Goal: Navigation & Orientation: Understand site structure

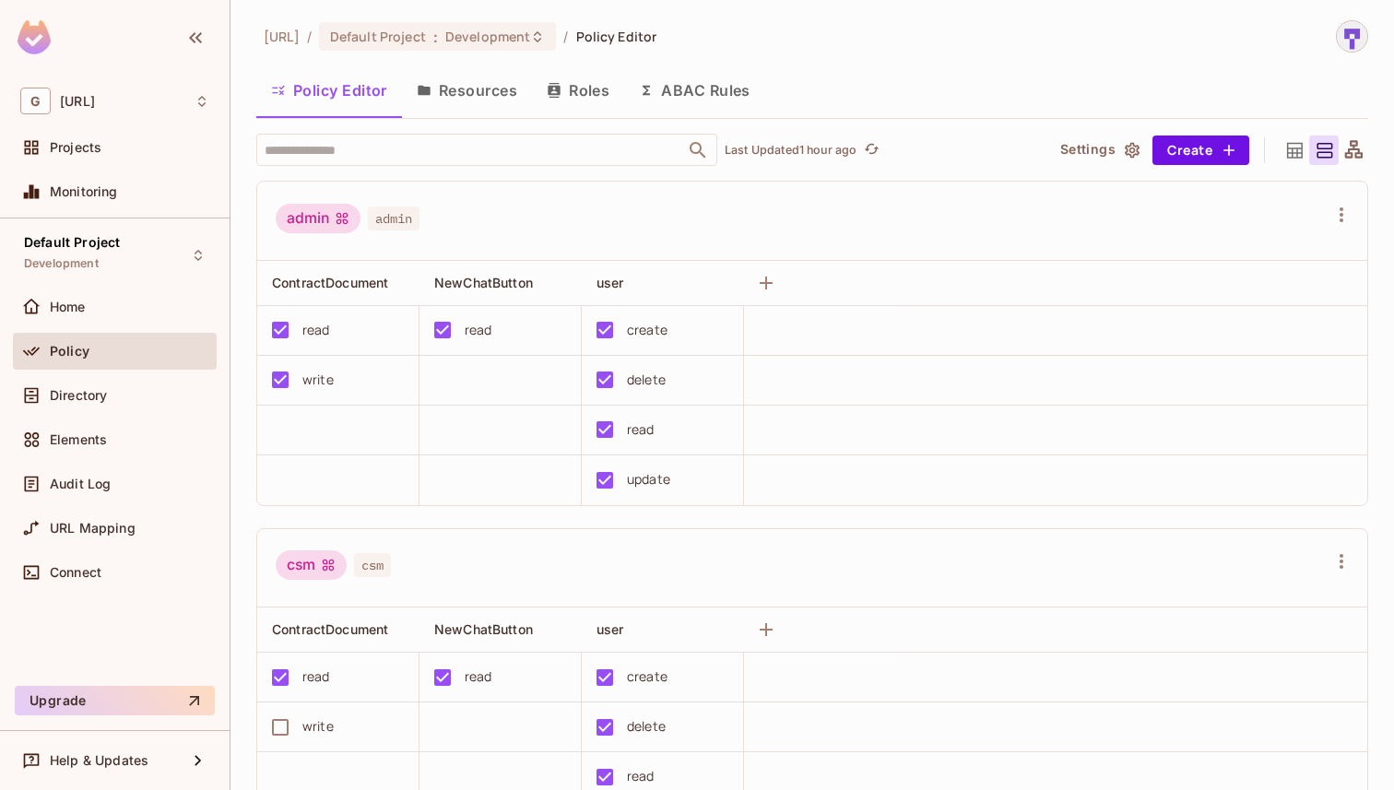
scroll to position [71, 0]
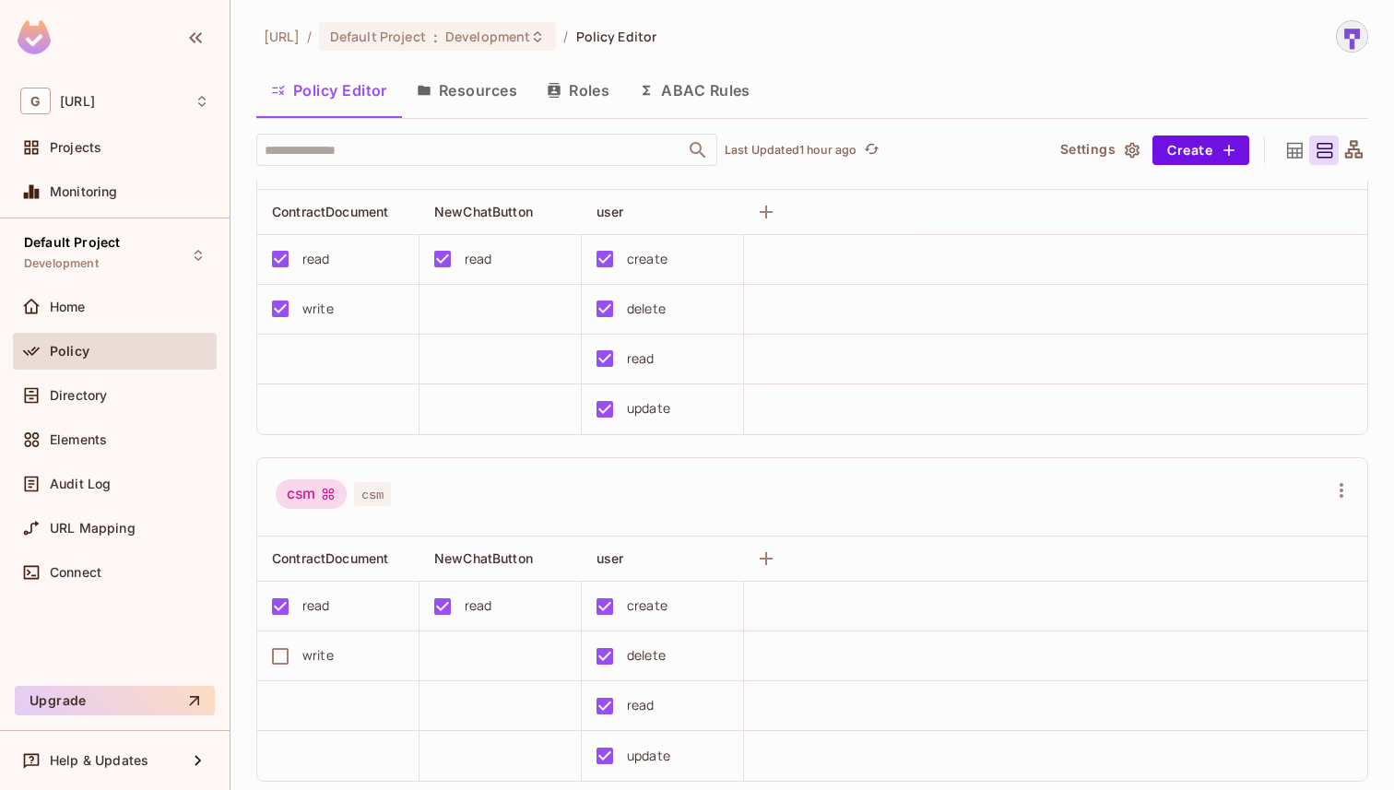
click at [161, 316] on div "Home" at bounding box center [114, 307] width 189 height 22
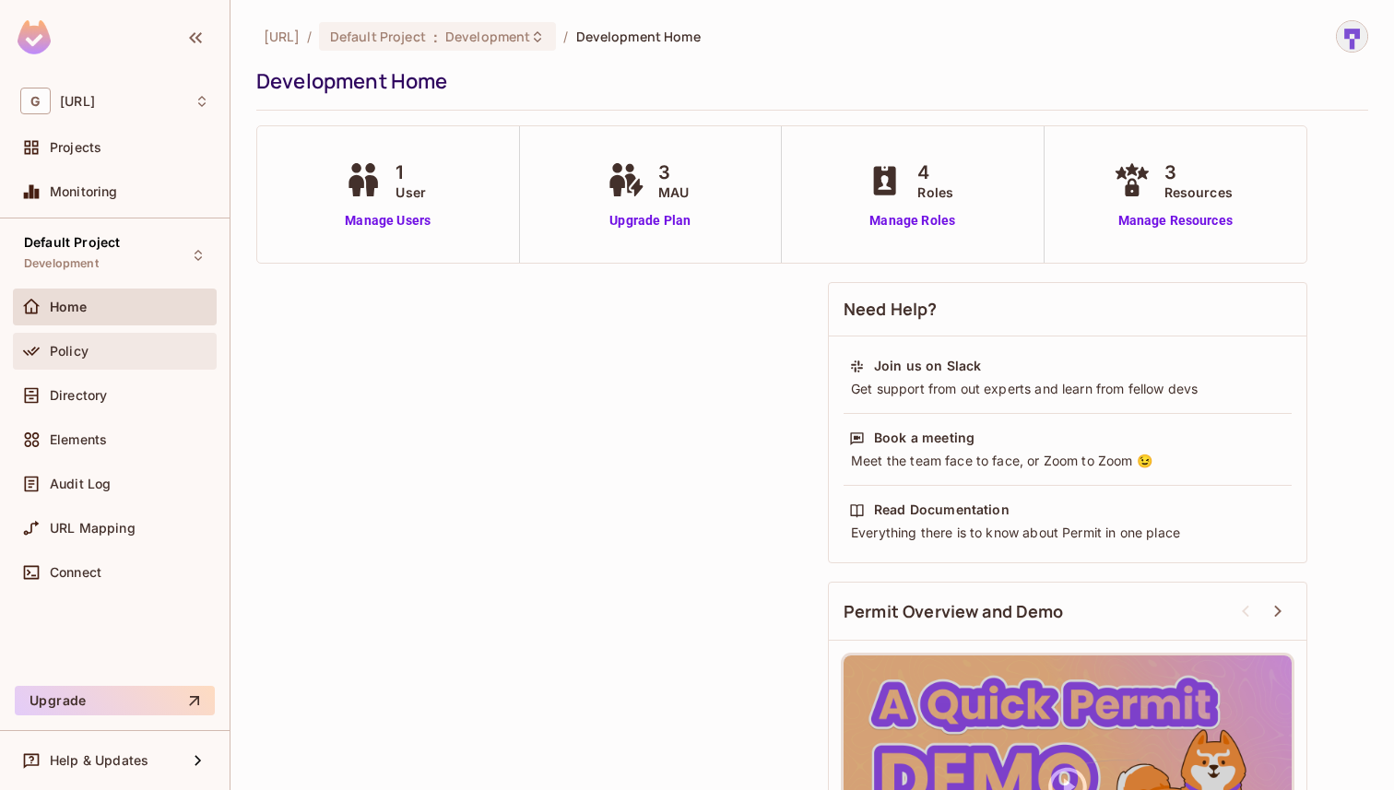
click at [105, 366] on div "Policy" at bounding box center [115, 351] width 204 height 37
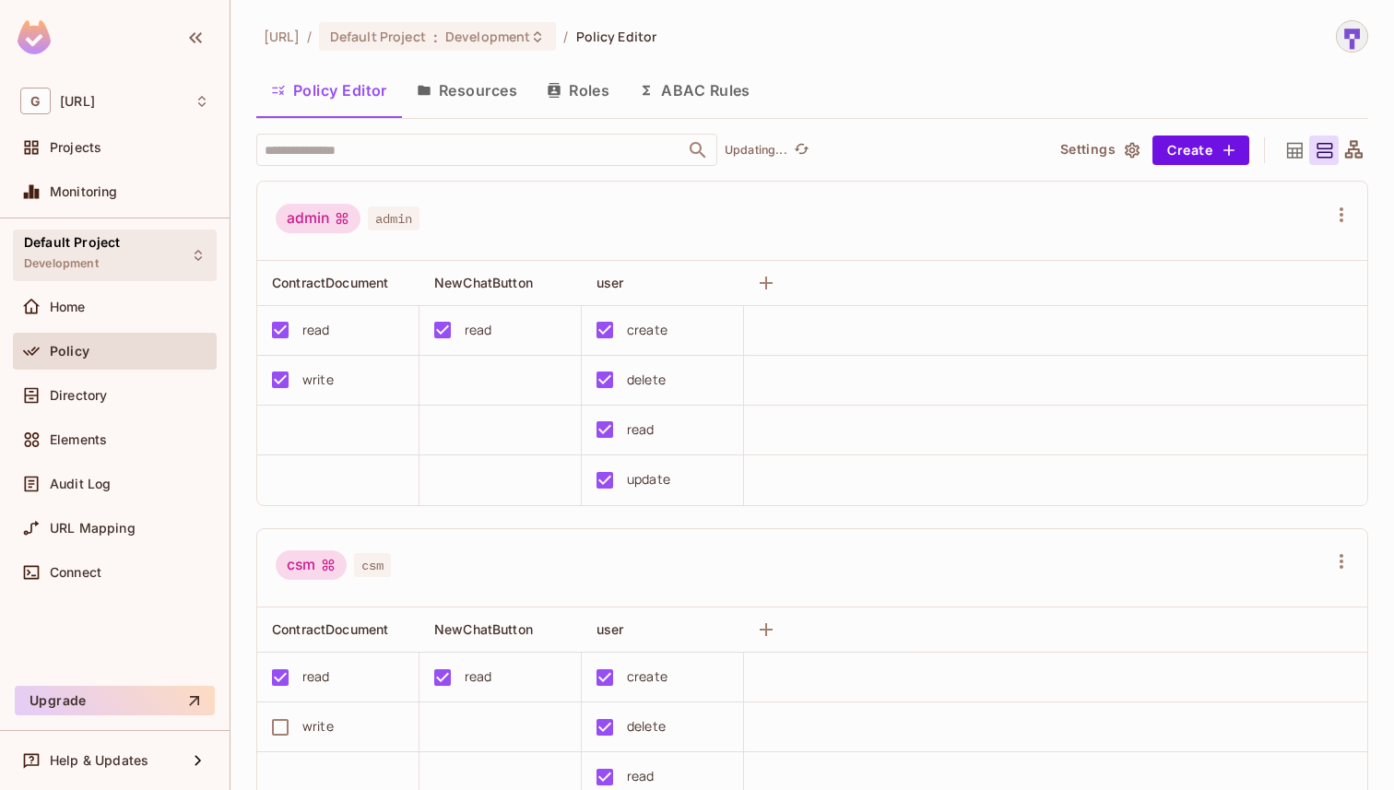
click at [90, 265] on span "Development" at bounding box center [61, 263] width 75 height 15
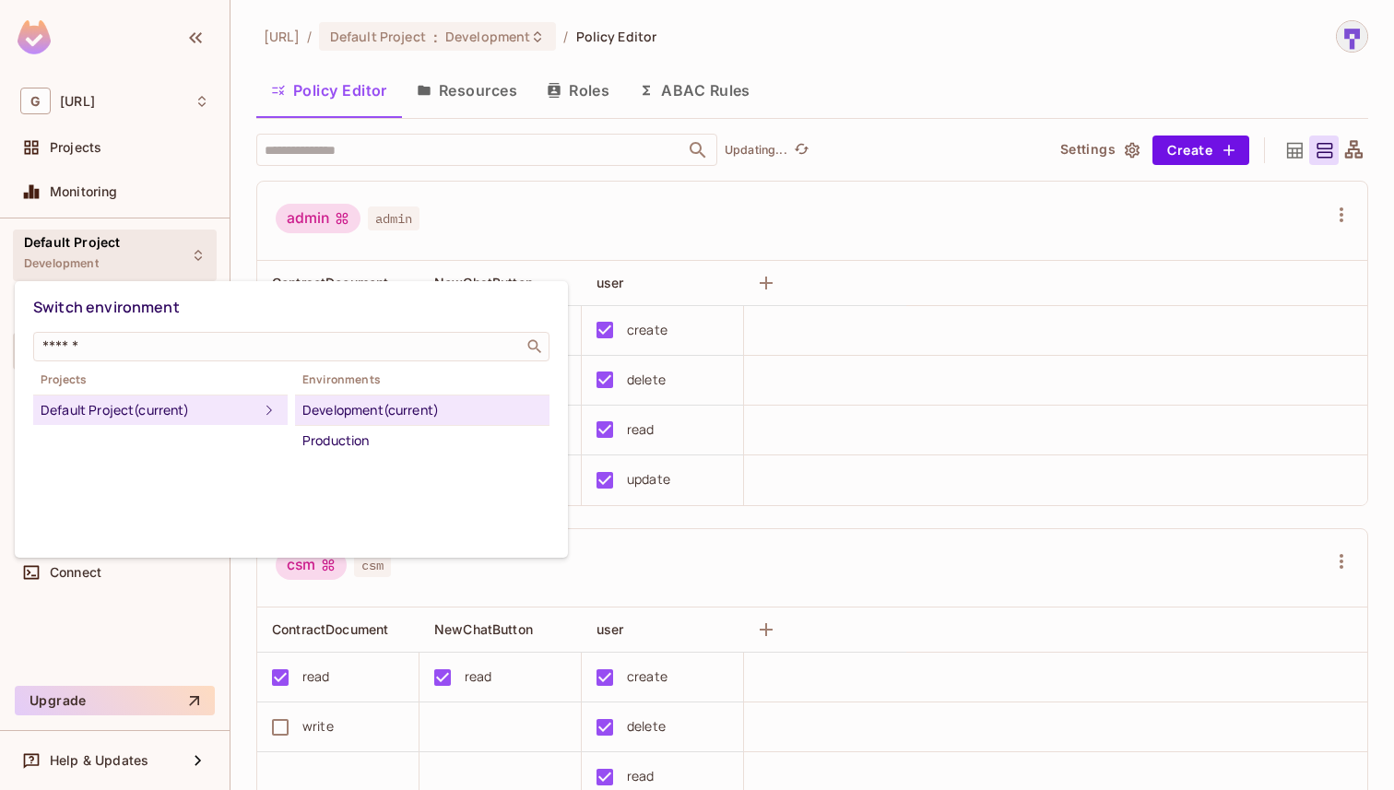
click at [90, 265] on div at bounding box center [697, 395] width 1394 height 790
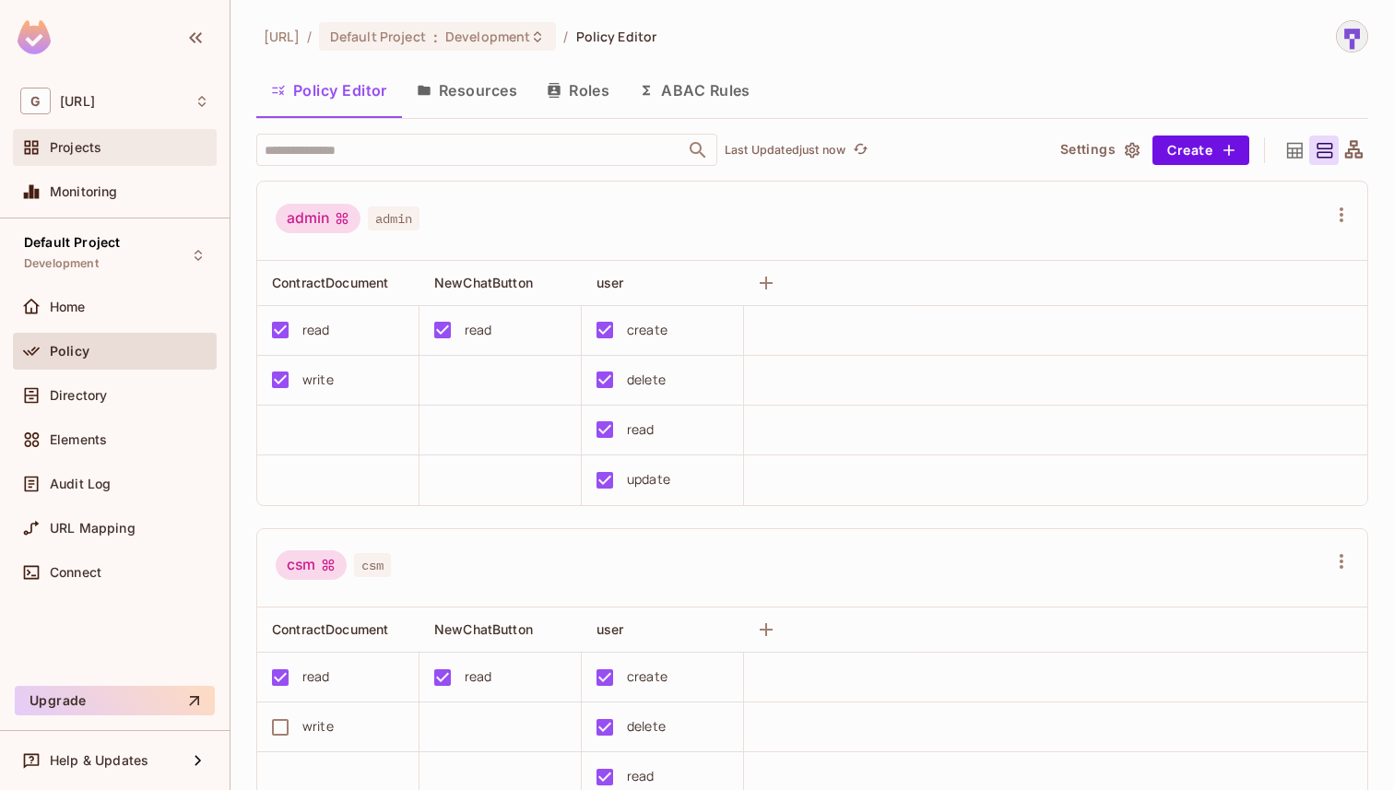
click at [62, 149] on span "Projects" at bounding box center [76, 147] width 52 height 15
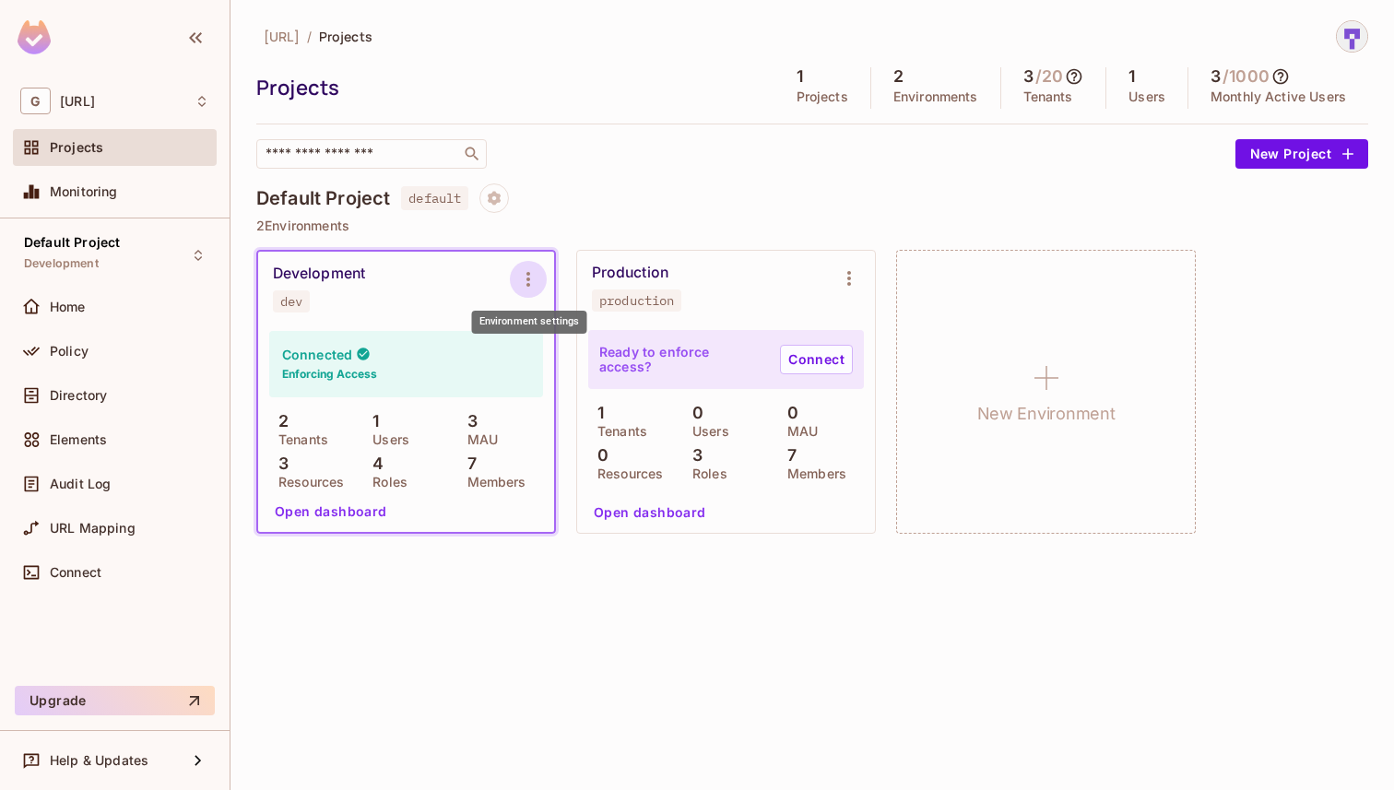
click at [535, 282] on icon "Environment settings" at bounding box center [528, 279] width 22 height 22
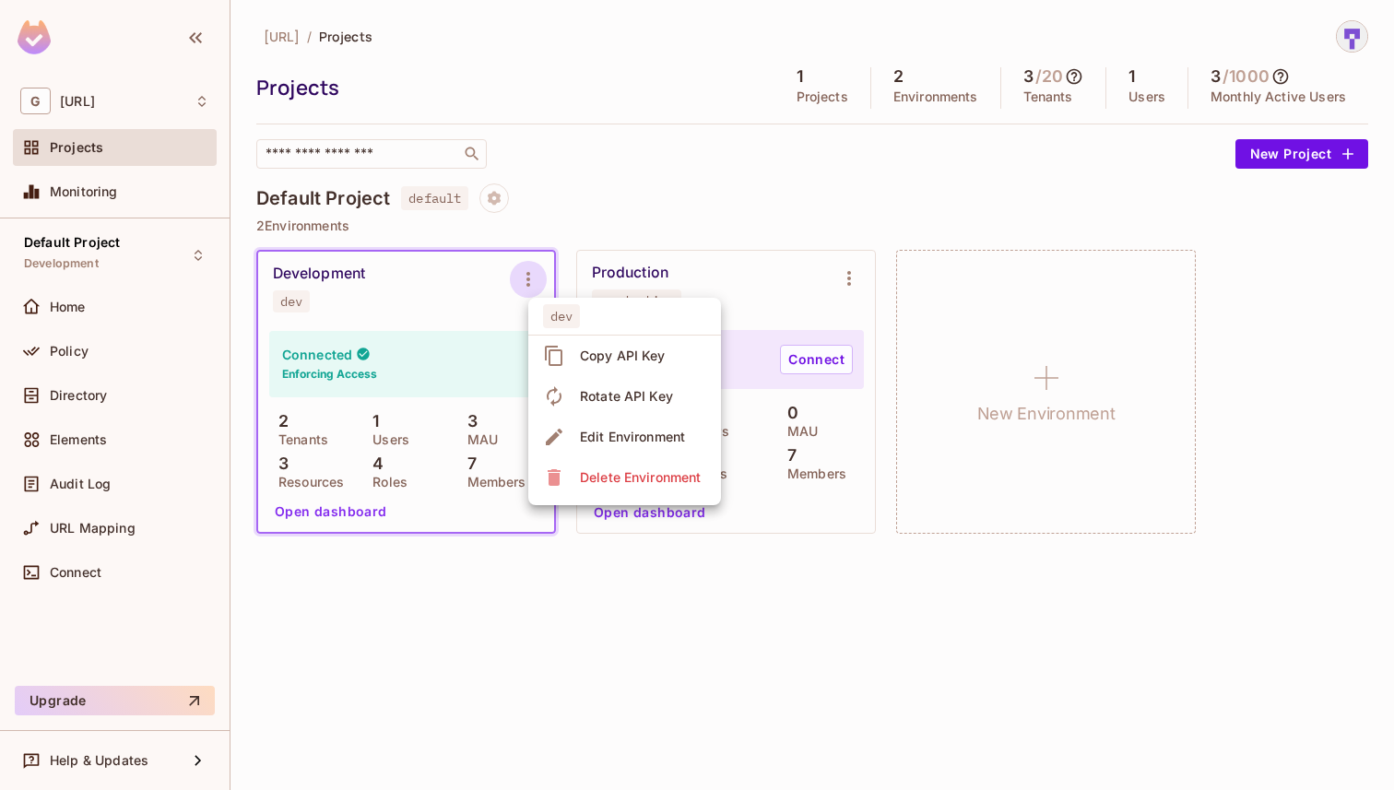
click at [739, 163] on div at bounding box center [697, 395] width 1394 height 790
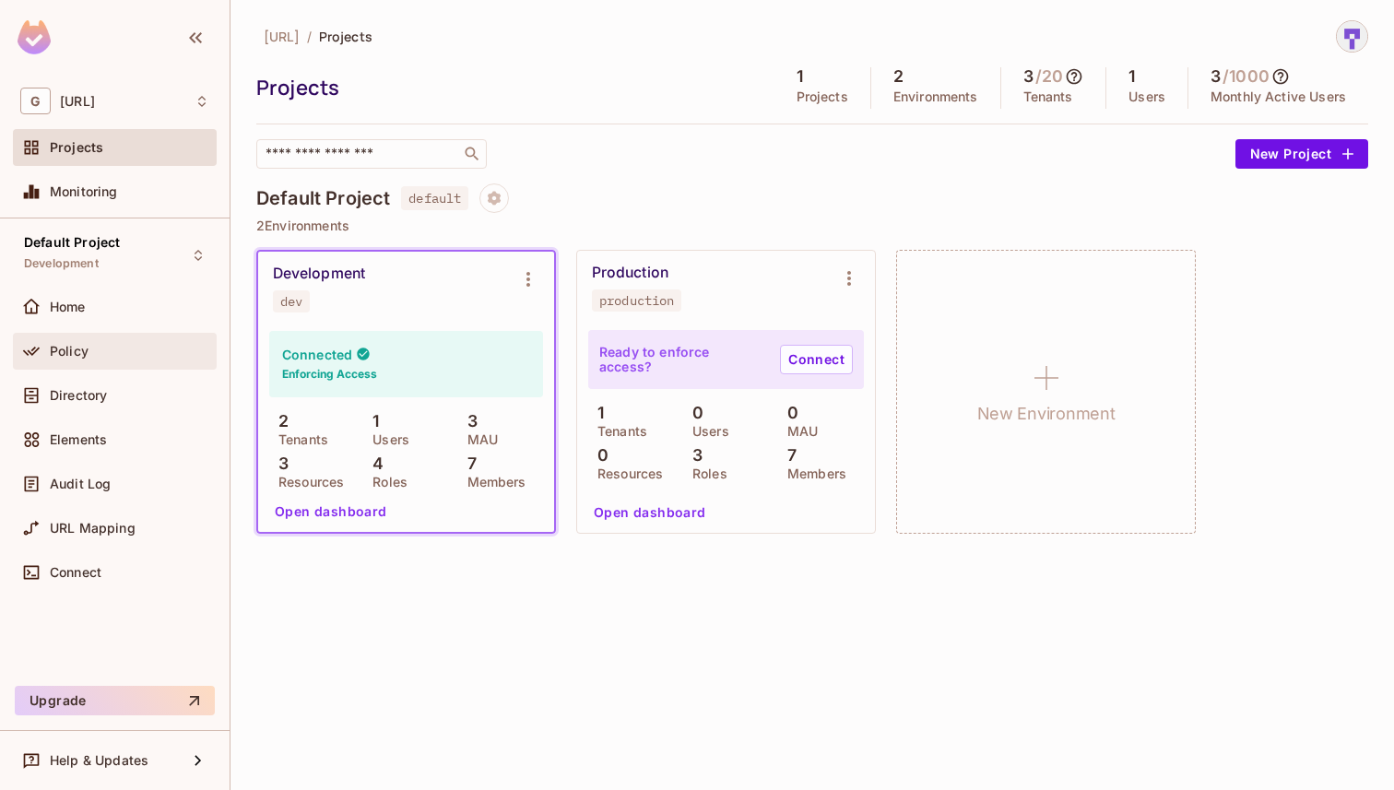
click at [88, 349] on div "Policy" at bounding box center [130, 351] width 160 height 15
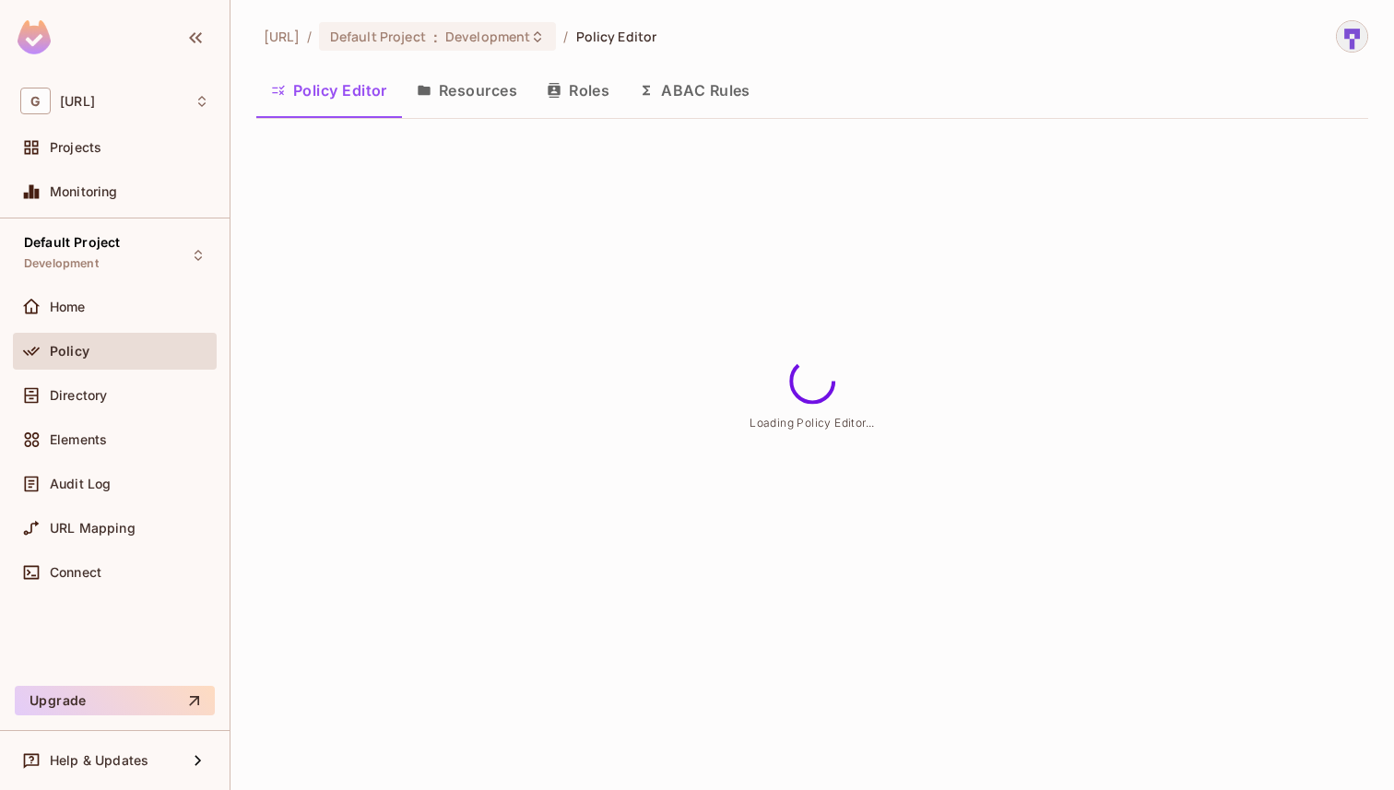
click at [474, 80] on button "Resources" at bounding box center [467, 90] width 130 height 46
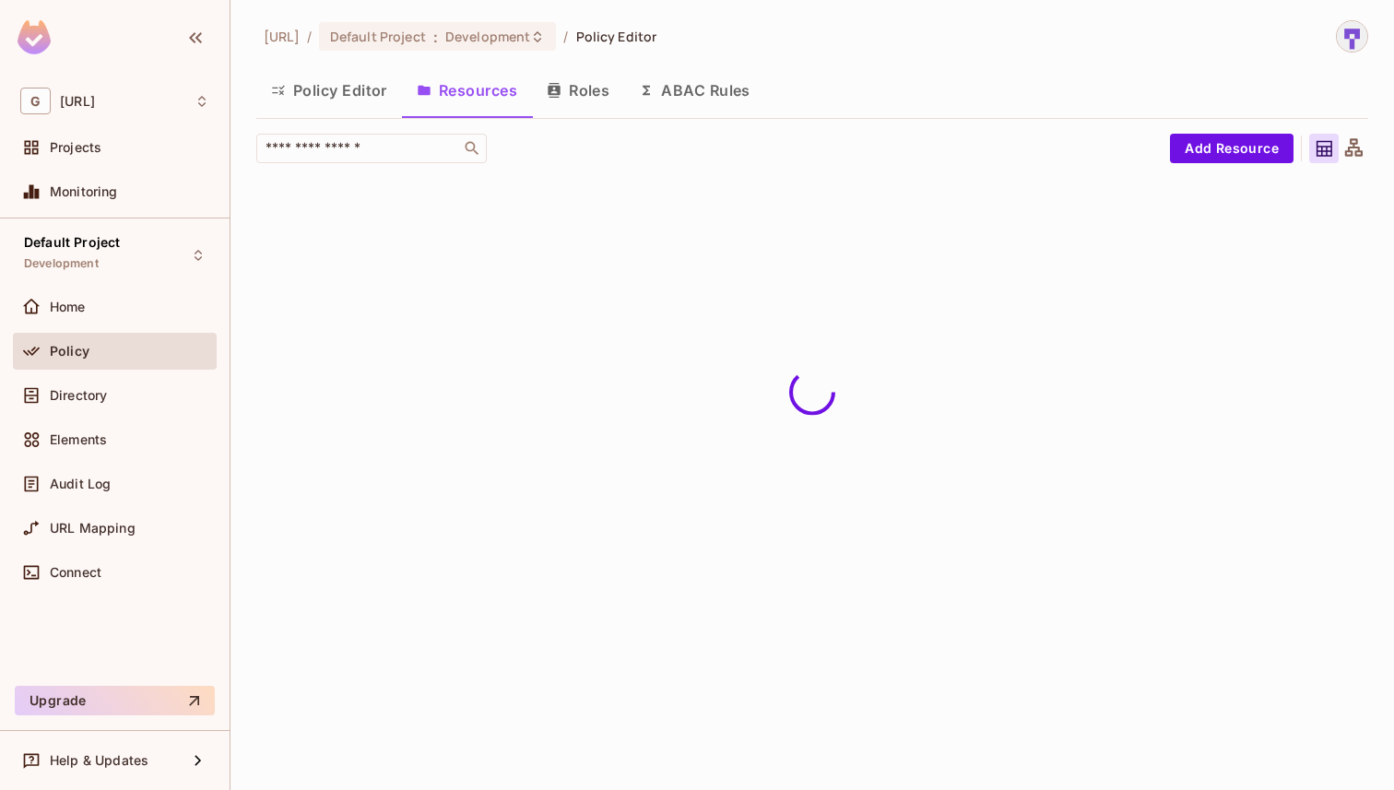
click at [579, 100] on button "Roles" at bounding box center [578, 90] width 92 height 46
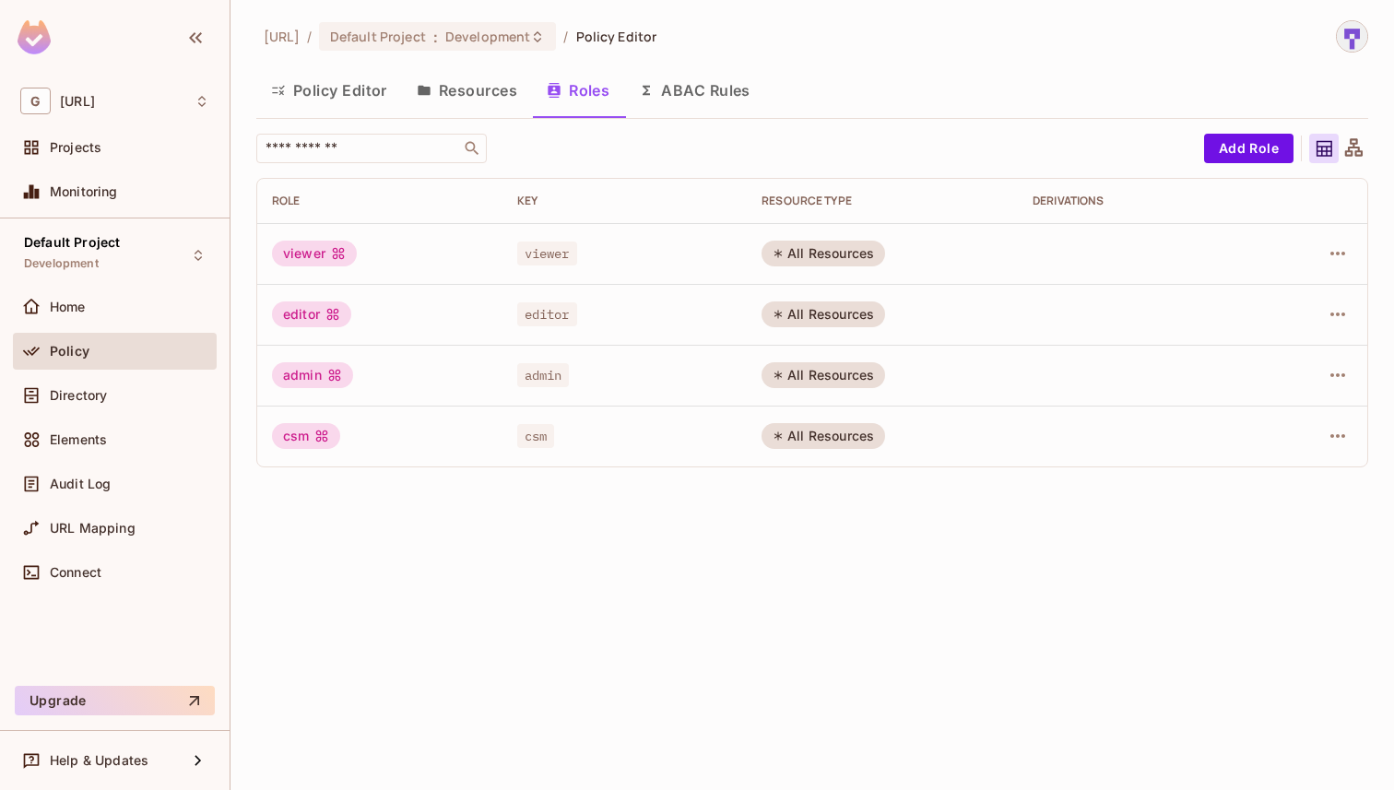
click at [346, 102] on button "Policy Editor" at bounding box center [329, 90] width 146 height 46
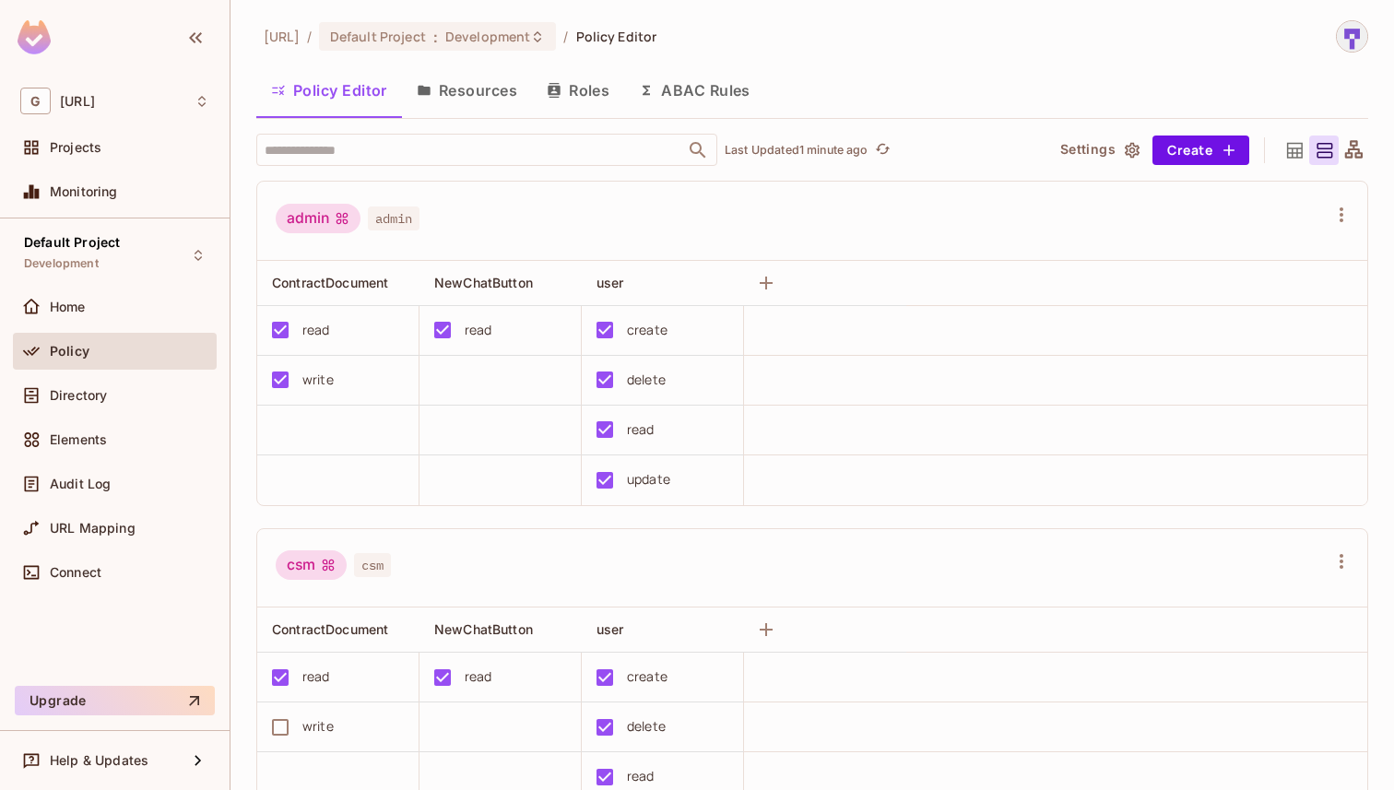
click at [489, 94] on button "Resources" at bounding box center [467, 90] width 130 height 46
